Goal: Information Seeking & Learning: Find specific fact

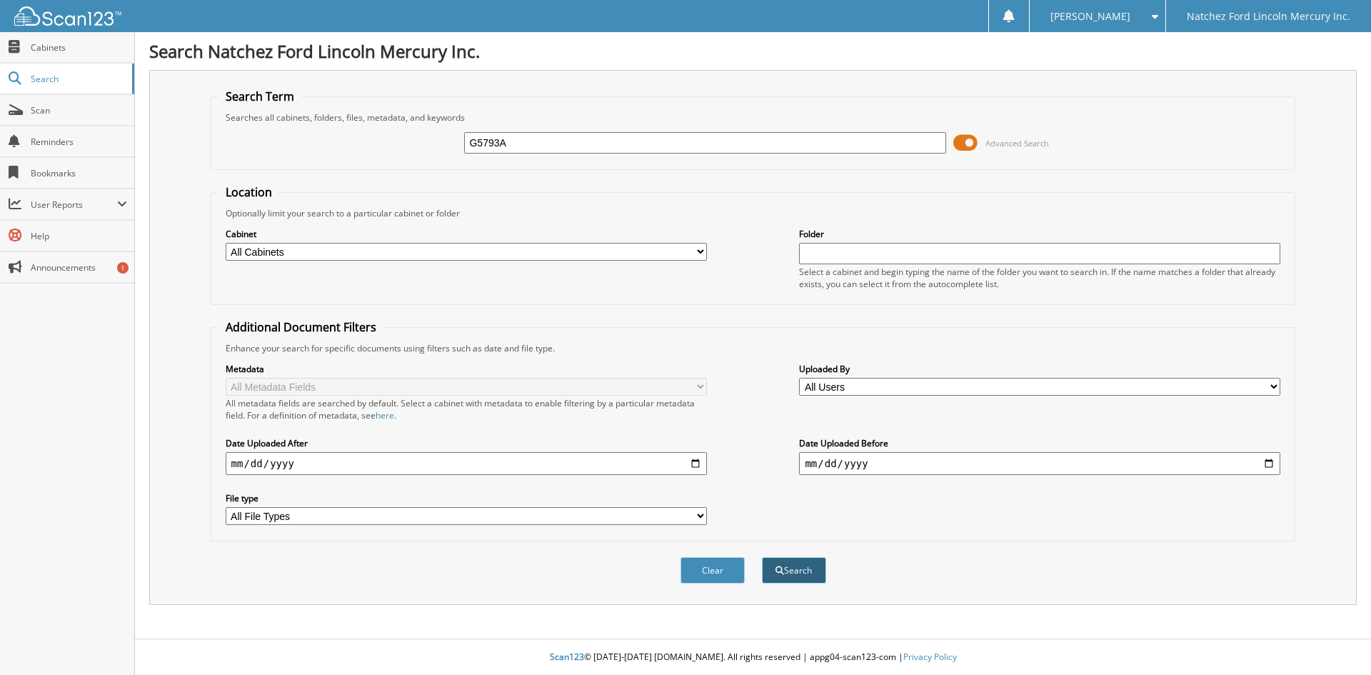
type input "G5793A"
click at [799, 566] on button "Search" at bounding box center [794, 570] width 64 height 26
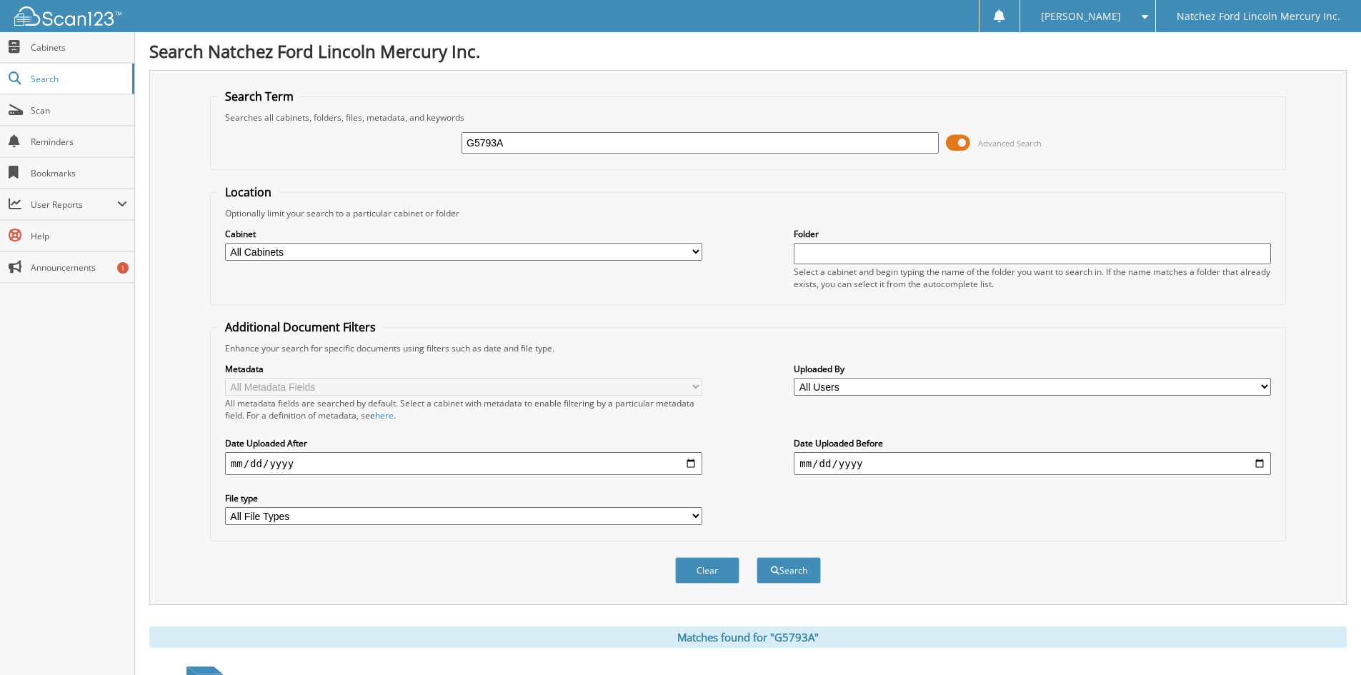
drag, startPoint x: 516, startPoint y: 140, endPoint x: 464, endPoint y: 142, distance: 52.2
click at [464, 144] on input "G5793A" at bounding box center [699, 142] width 477 height 21
paste input "G5798B"
type input "G5798B"
click at [796, 570] on button "Search" at bounding box center [788, 570] width 64 height 26
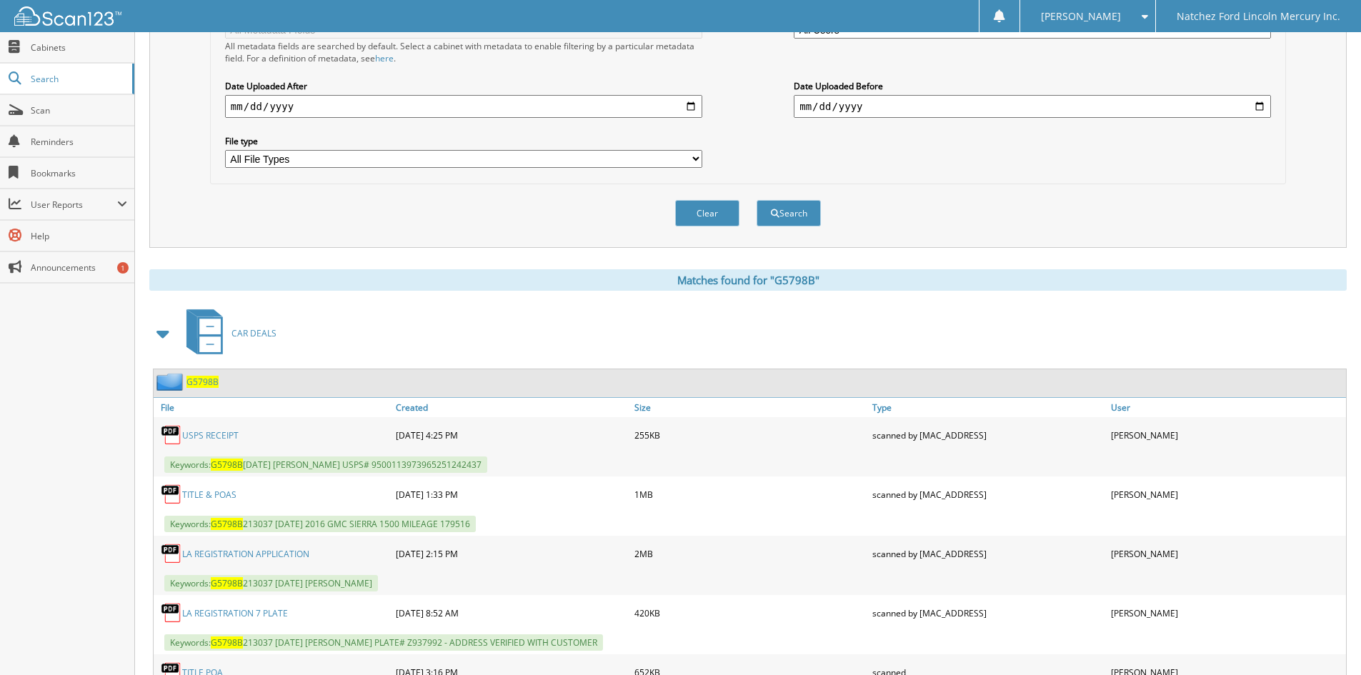
scroll to position [499, 0]
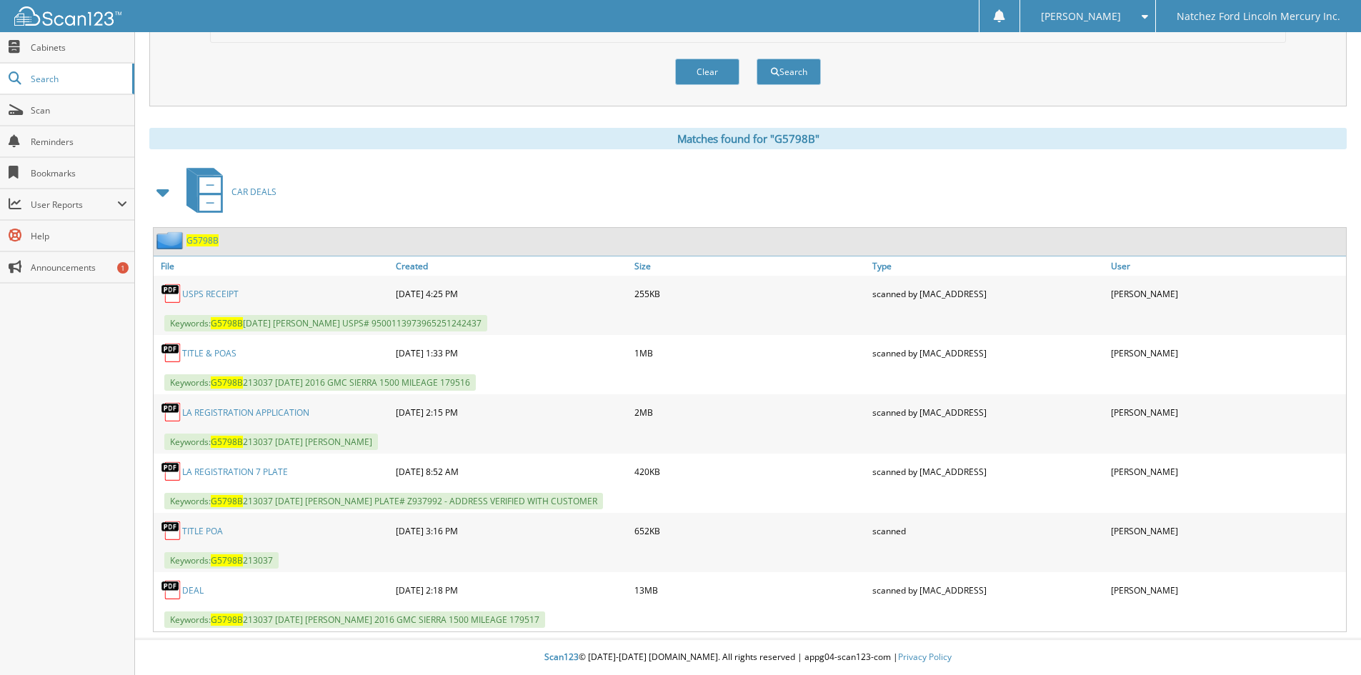
click at [261, 471] on link "LA REGISTRATION 7 PLATE" at bounding box center [235, 472] width 106 height 12
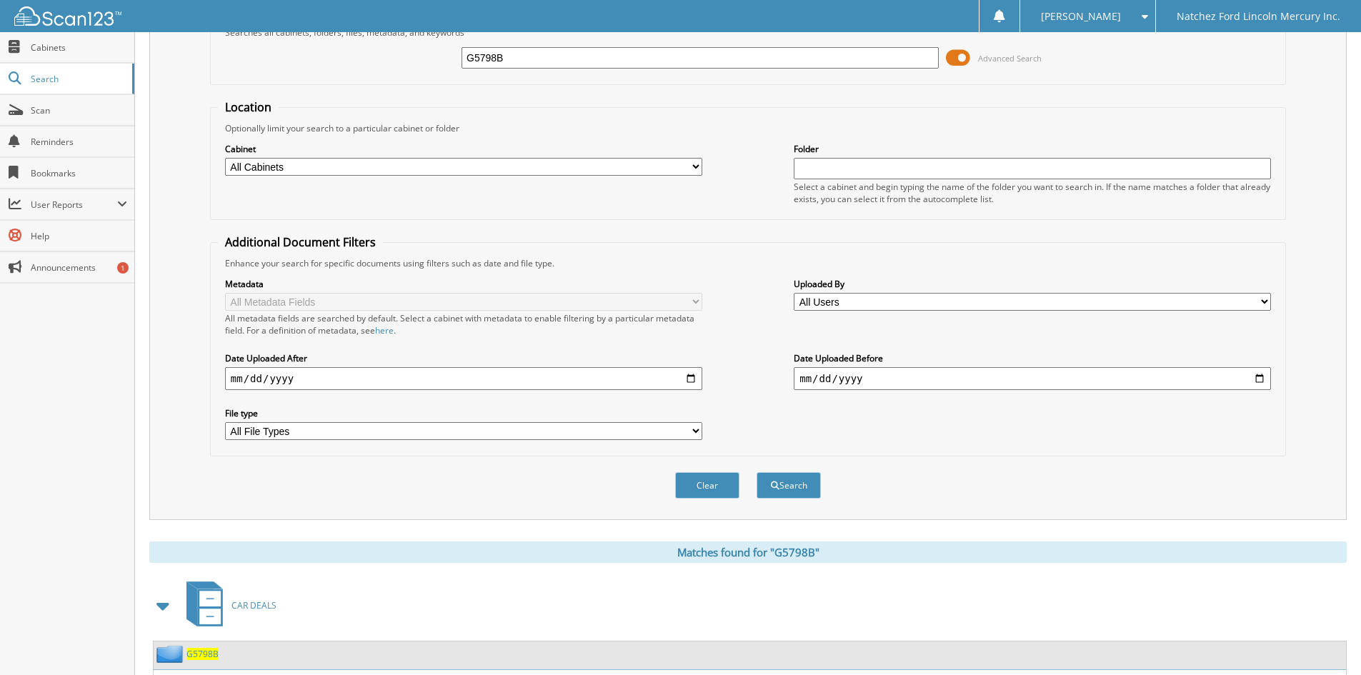
scroll to position [0, 0]
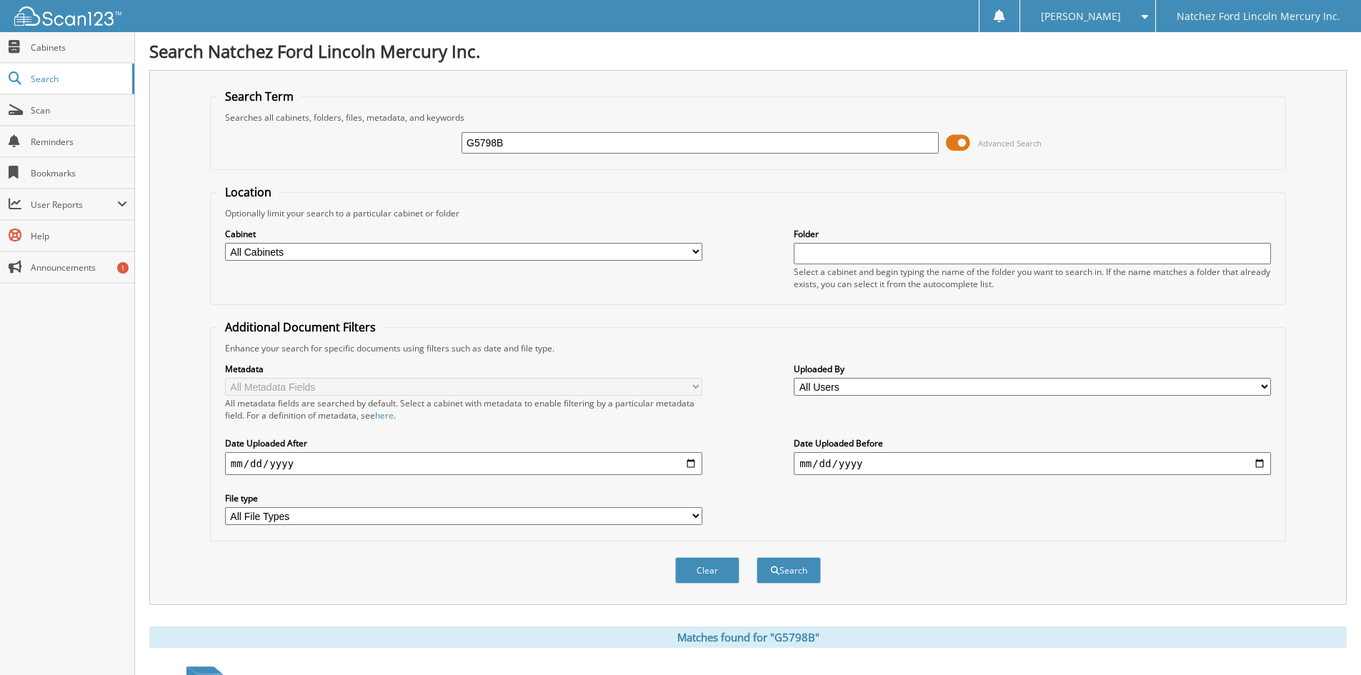
drag, startPoint x: 517, startPoint y: 146, endPoint x: 396, endPoint y: 156, distance: 121.2
click at [396, 156] on div "G5798B Advanced Search" at bounding box center [748, 143] width 1060 height 39
paste input "G5758B"
type input "G5758B"
click at [779, 572] on button "Search" at bounding box center [788, 570] width 64 height 26
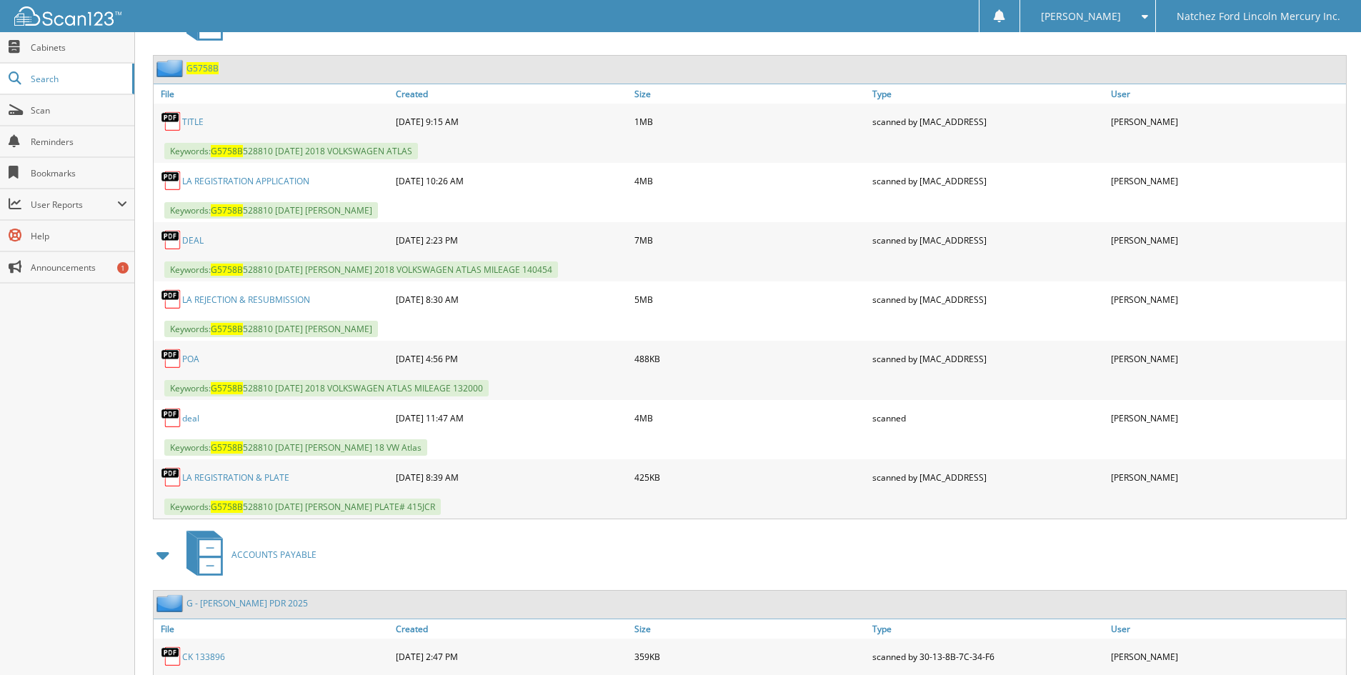
scroll to position [714, 0]
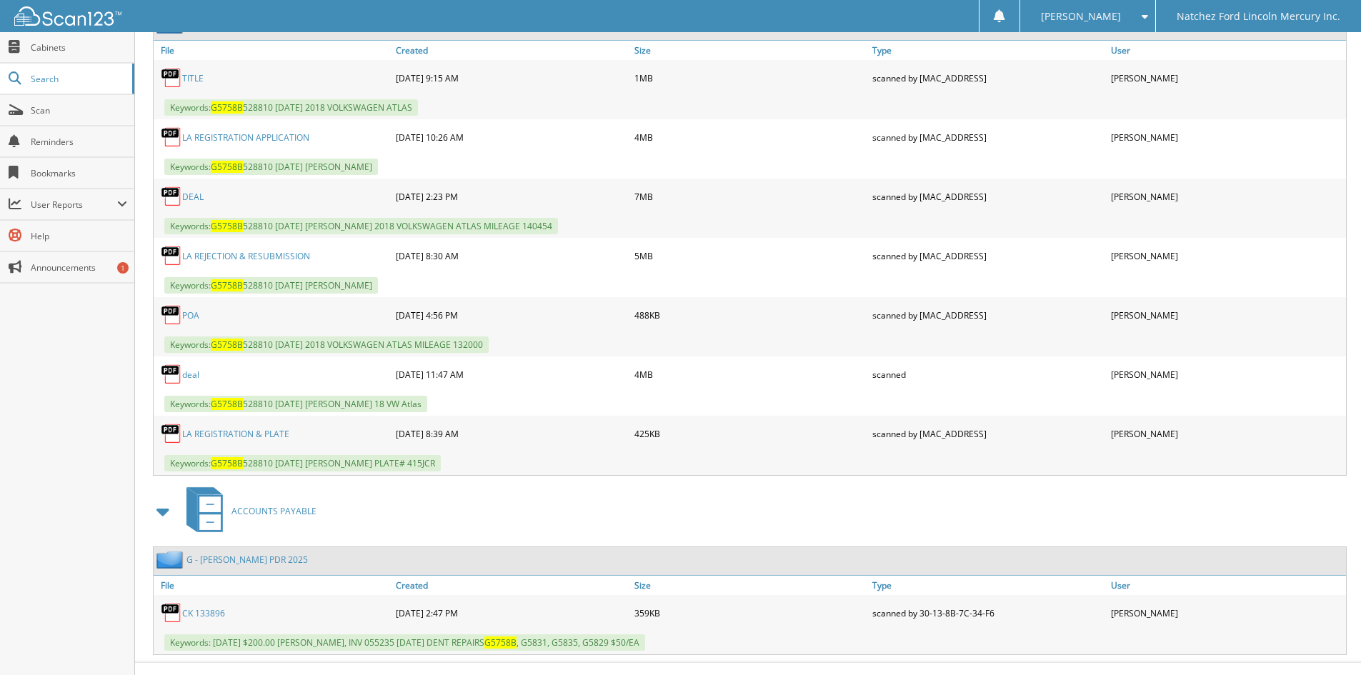
click at [263, 432] on link "LA REGISTRATION & PLATE" at bounding box center [235, 434] width 107 height 12
